Goal: Task Accomplishment & Management: Manage account settings

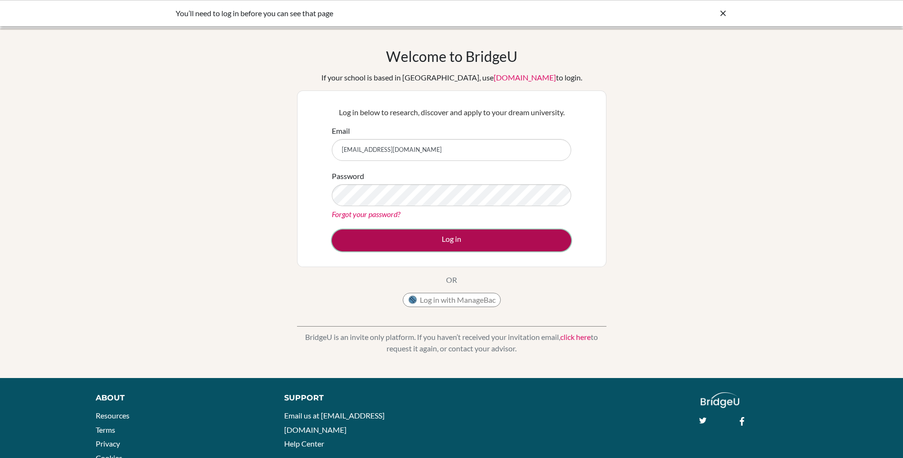
click at [432, 240] on button "Log in" at bounding box center [451, 240] width 239 height 22
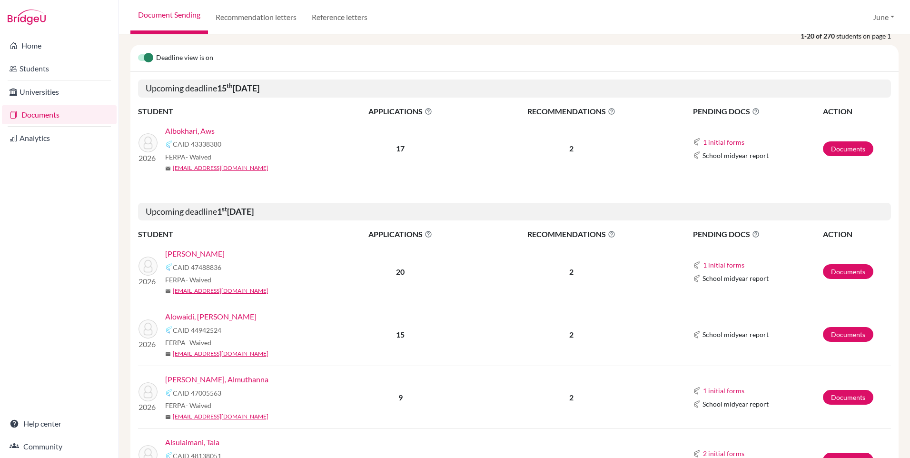
scroll to position [47, 0]
